Goal: Browse casually

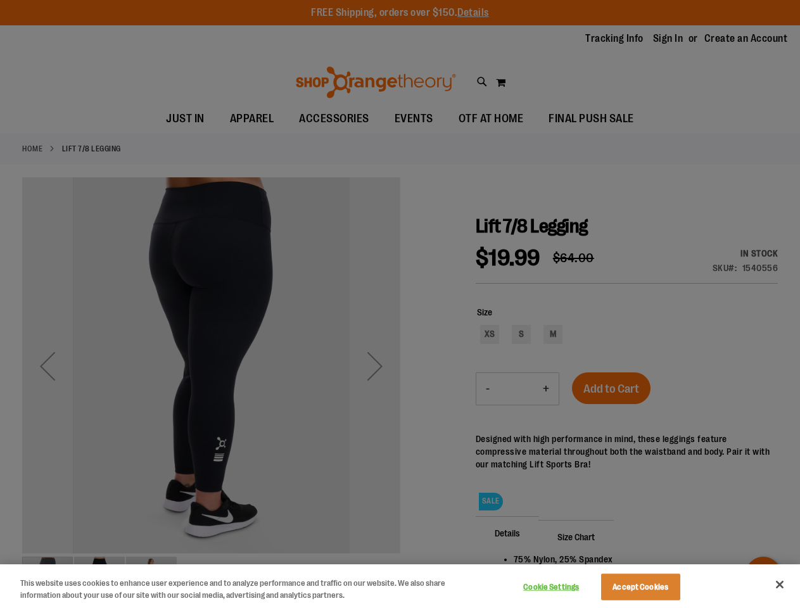
click at [400, 304] on div at bounding box center [400, 304] width 800 height 608
click at [567, 587] on button "Cookie Settings" at bounding box center [551, 586] width 79 height 25
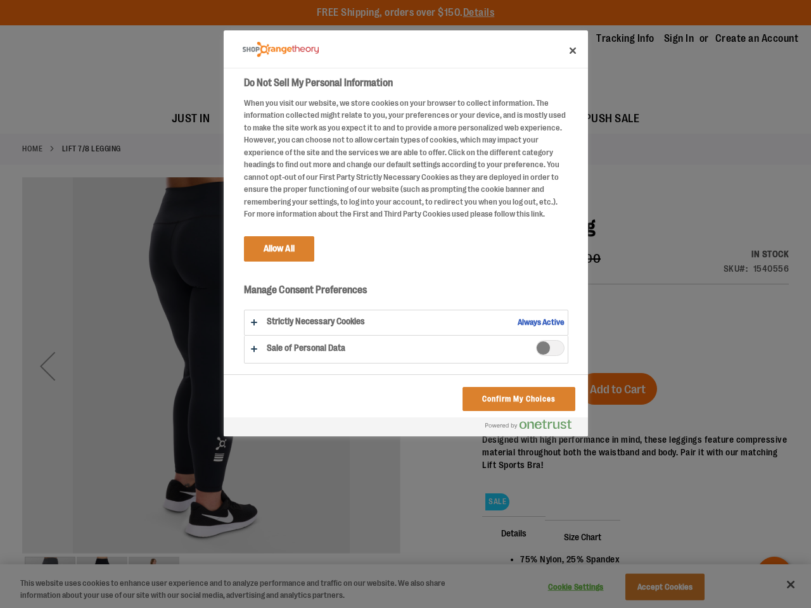
click at [656, 587] on div at bounding box center [405, 304] width 811 height 608
click at [780, 585] on div at bounding box center [405, 304] width 811 height 608
click at [662, 607] on html "Skip to Content The store will not work correctly when cookies are disabled. FR…" at bounding box center [405, 304] width 811 height 608
